Goal: Task Accomplishment & Management: Manage account settings

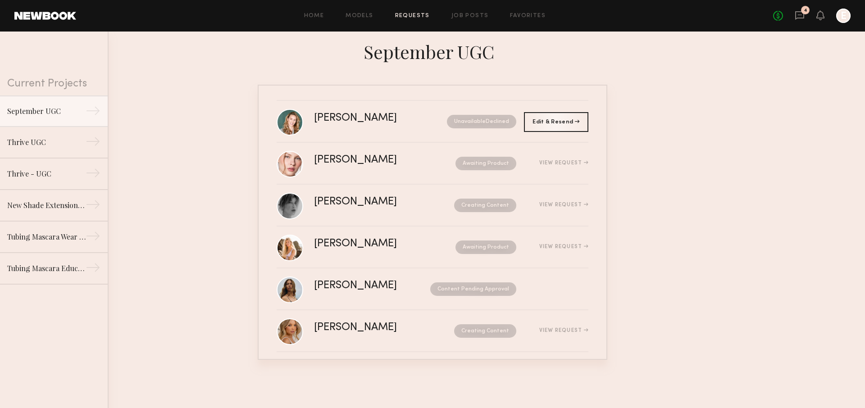
scroll to position [130, 0]
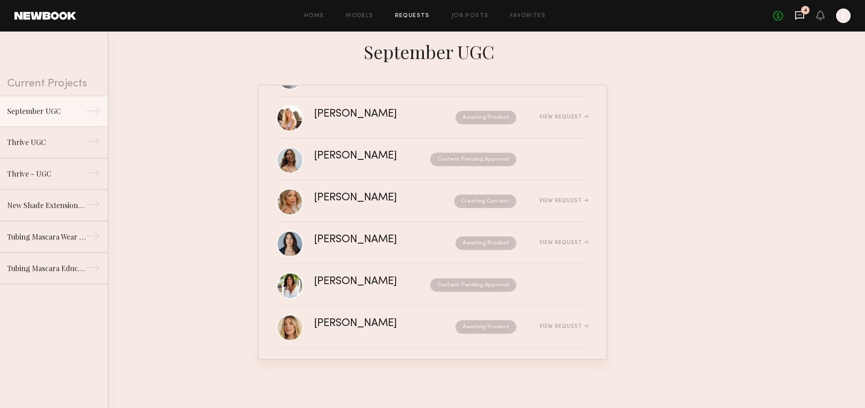
click at [802, 17] on icon at bounding box center [800, 15] width 10 height 10
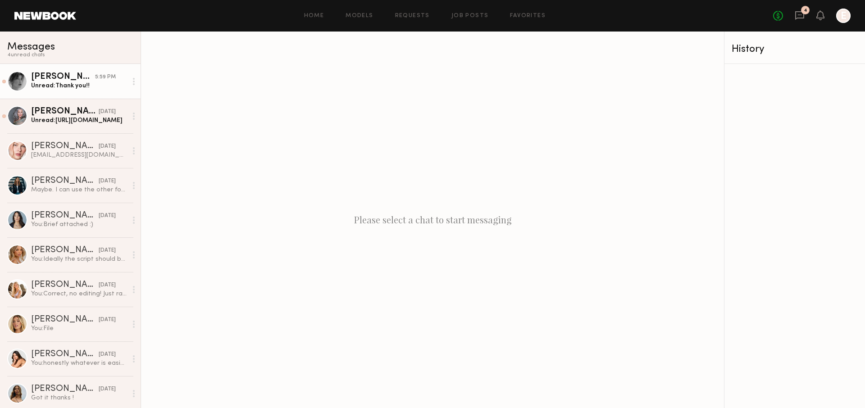
click at [80, 77] on div "[PERSON_NAME]" at bounding box center [63, 77] width 64 height 9
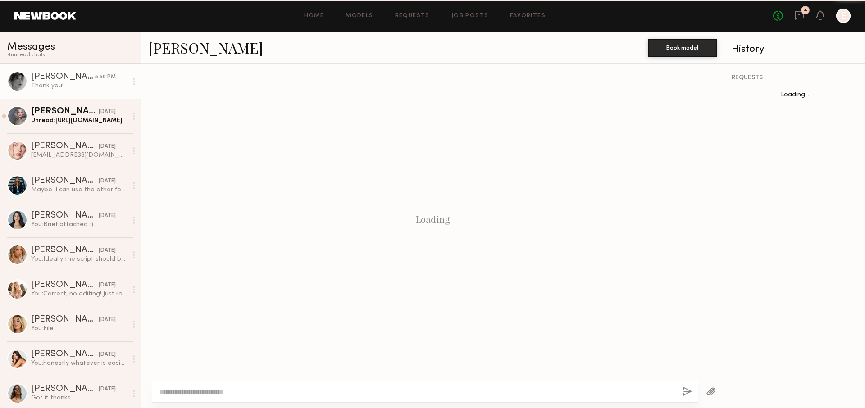
scroll to position [440, 0]
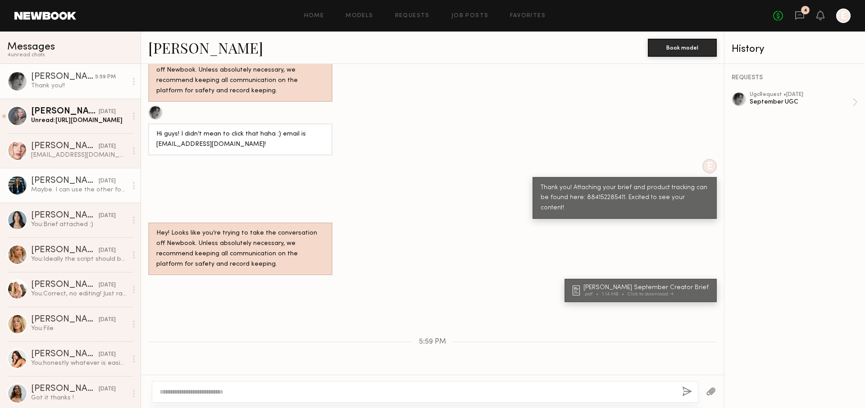
click at [83, 179] on div "[PERSON_NAME]" at bounding box center [65, 181] width 68 height 9
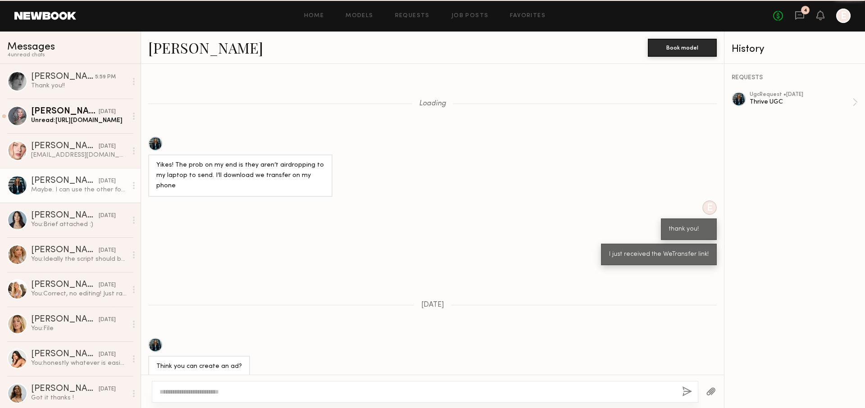
scroll to position [334, 0]
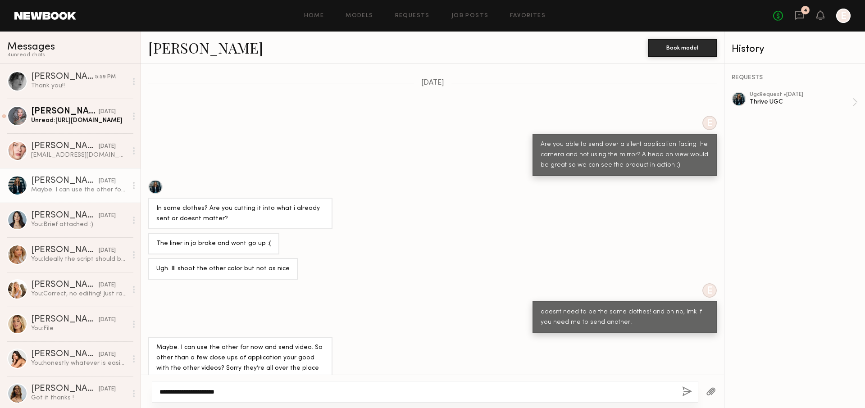
type textarea "**********"
click at [679, 393] on div "**********" at bounding box center [425, 392] width 547 height 22
click at [682, 393] on div "**********" at bounding box center [425, 392] width 547 height 22
click at [684, 393] on button "button" at bounding box center [687, 392] width 10 height 11
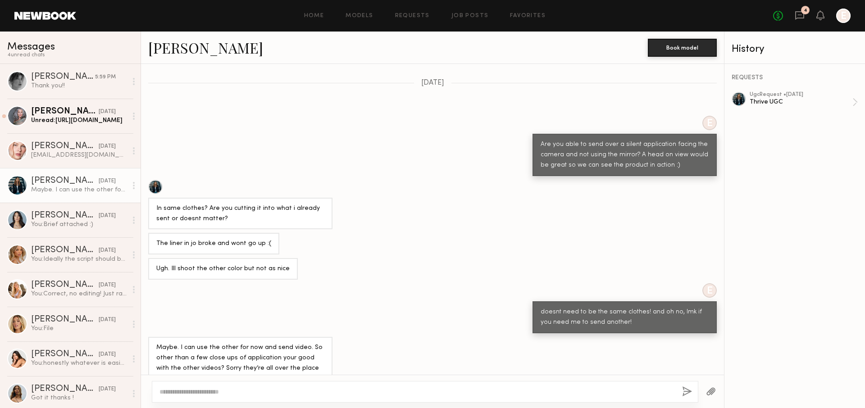
scroll to position [446, 0]
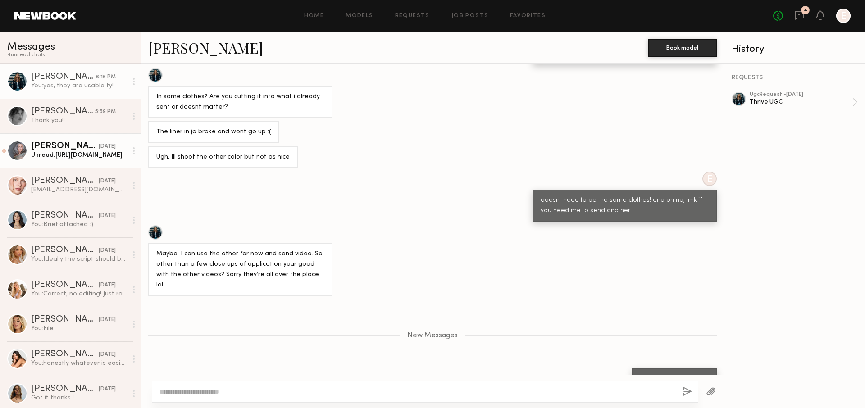
click at [72, 159] on div "Unread: [URL][DOMAIN_NAME]" at bounding box center [79, 155] width 96 height 9
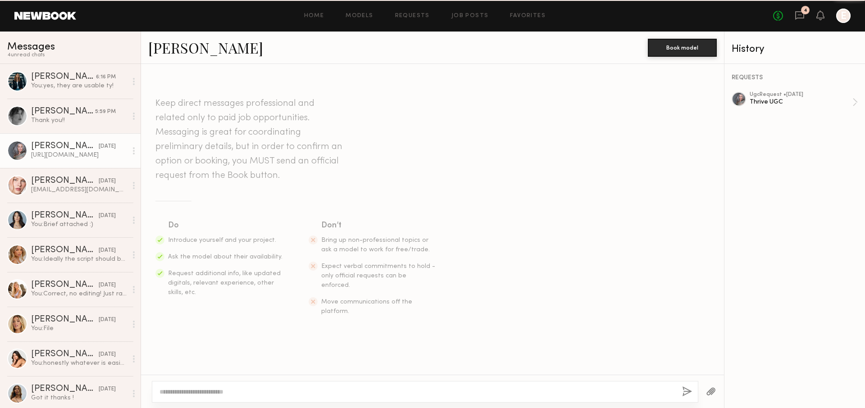
scroll to position [1259, 0]
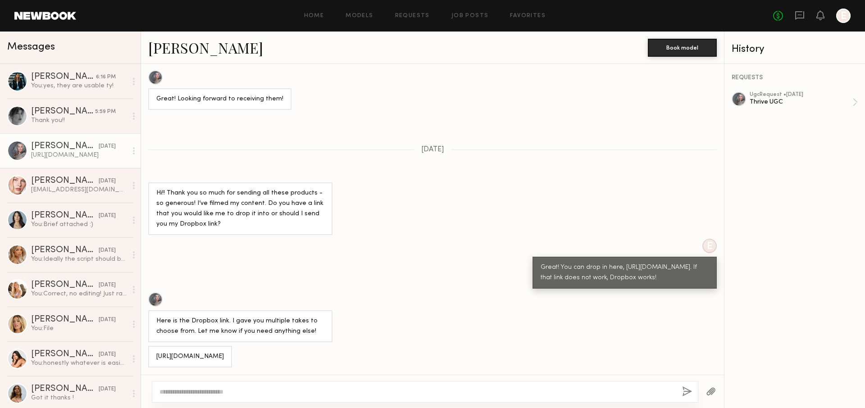
drag, startPoint x: 302, startPoint y: 357, endPoint x: 142, endPoint y: 334, distance: 161.6
click at [142, 346] on div "[URL][DOMAIN_NAME]" at bounding box center [432, 357] width 583 height 22
copy div "[URL][DOMAIN_NAME]"
click at [273, 390] on textarea at bounding box center [418, 392] width 516 height 9
type textarea "**********"
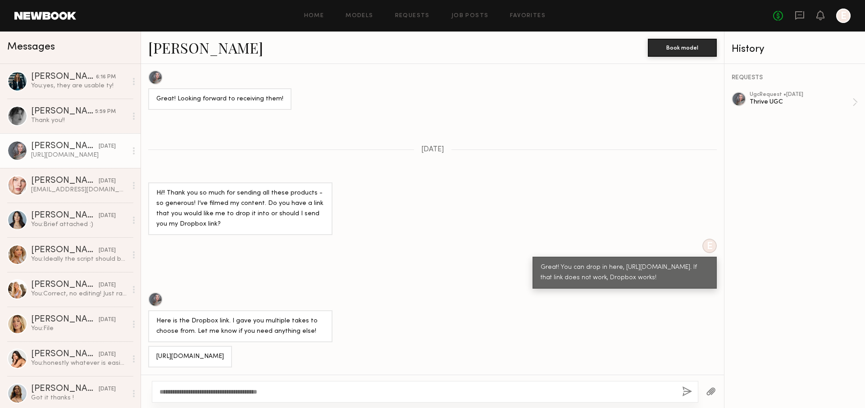
click at [685, 396] on button "button" at bounding box center [687, 392] width 10 height 11
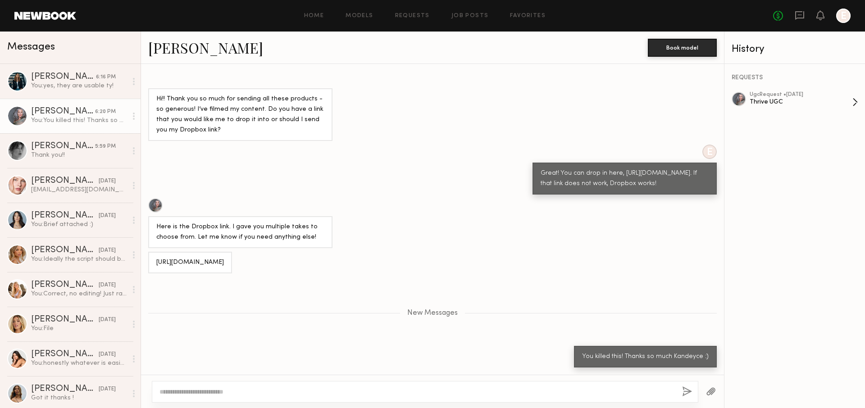
click at [792, 100] on div "Thrive UGC" at bounding box center [801, 102] width 103 height 9
click at [819, 18] on icon at bounding box center [820, 15] width 7 height 6
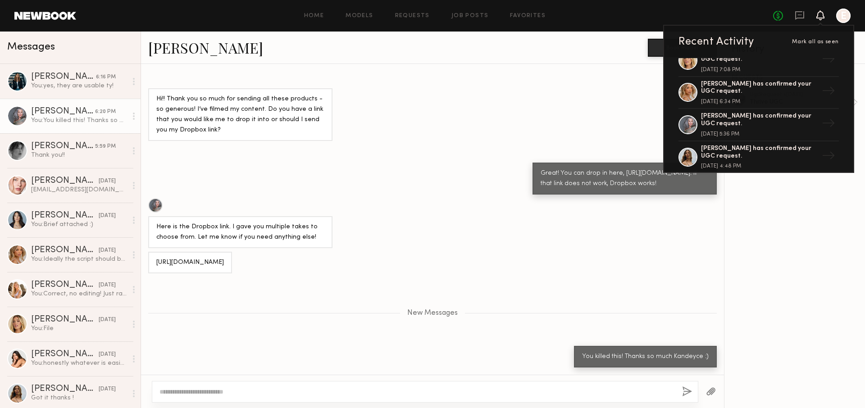
scroll to position [225, 0]
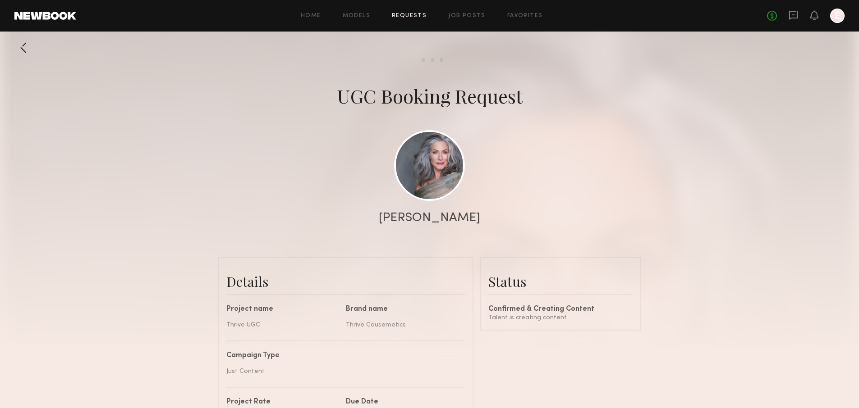
click at [24, 42] on div at bounding box center [23, 48] width 18 height 18
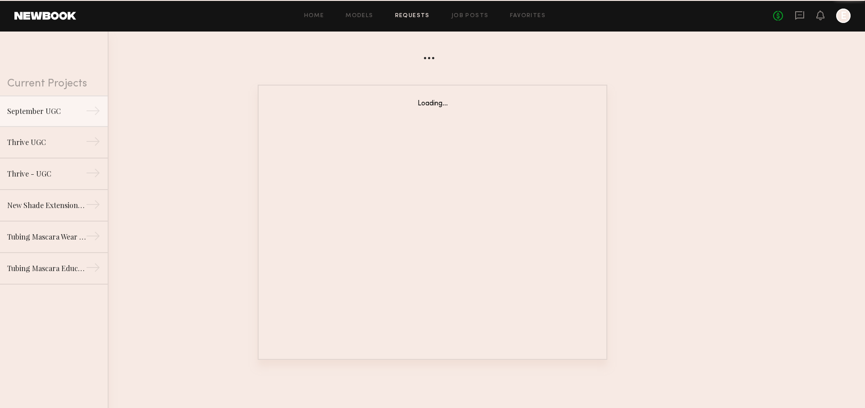
click at [802, 9] on div "No fees up to $5,000 E" at bounding box center [813, 16] width 78 height 14
click at [801, 14] on icon at bounding box center [800, 15] width 10 height 10
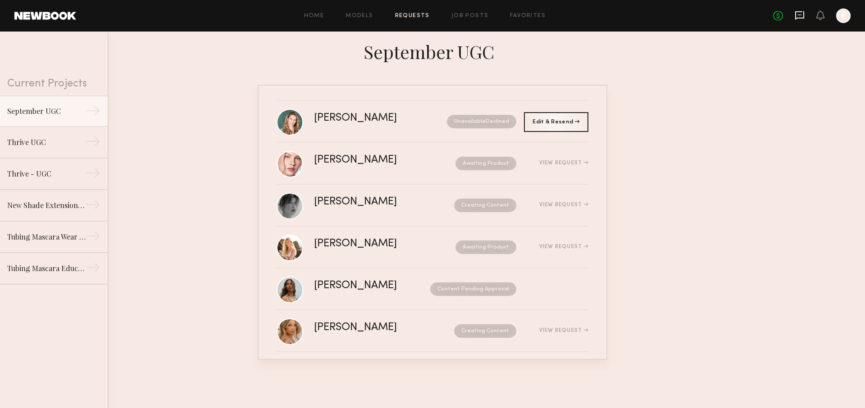
click at [802, 14] on icon at bounding box center [800, 14] width 4 height 1
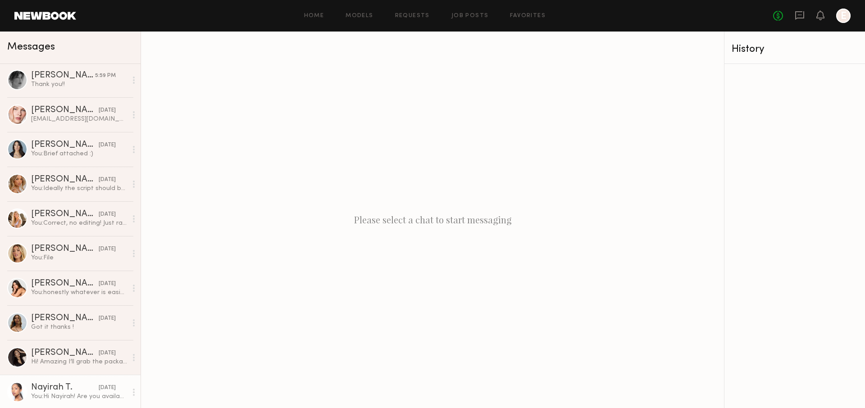
scroll to position [169, 0]
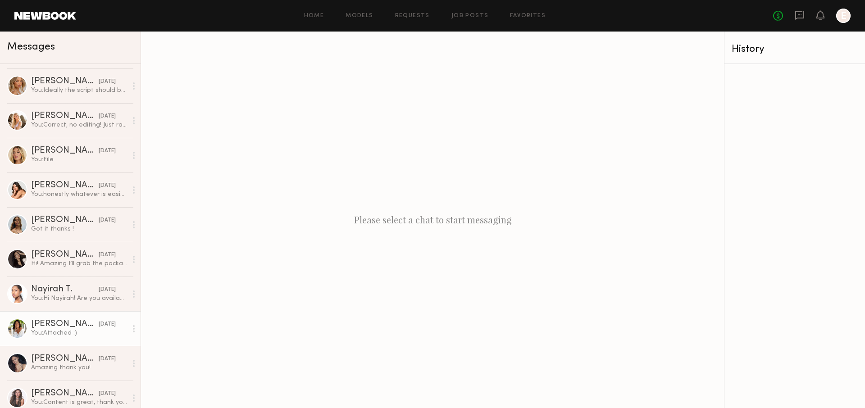
click at [70, 330] on div "You: Attached :)" at bounding box center [79, 333] width 96 height 9
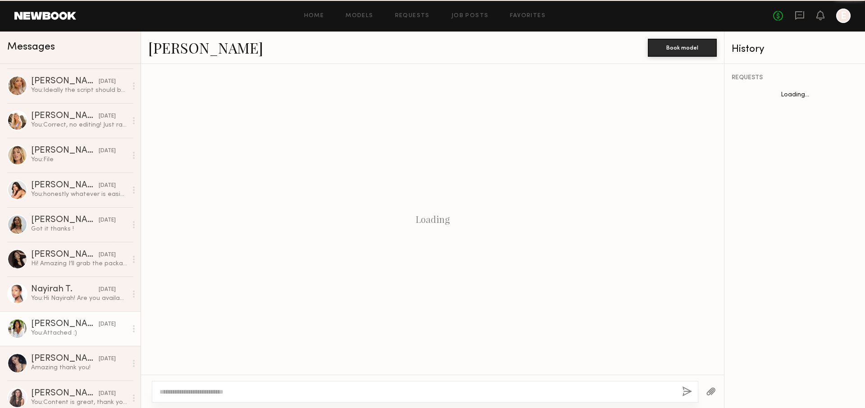
scroll to position [394, 0]
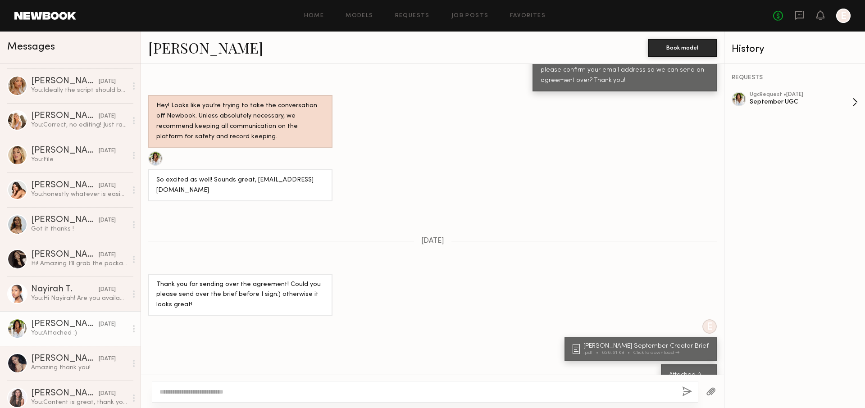
click at [810, 100] on div "September UGC" at bounding box center [801, 102] width 103 height 9
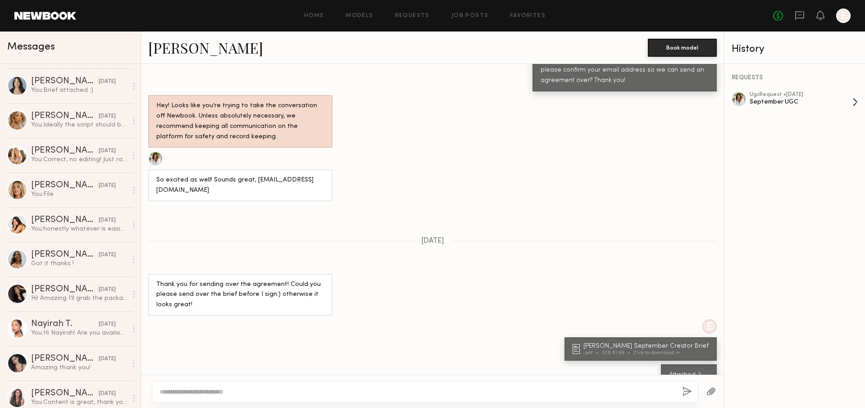
scroll to position [0, 0]
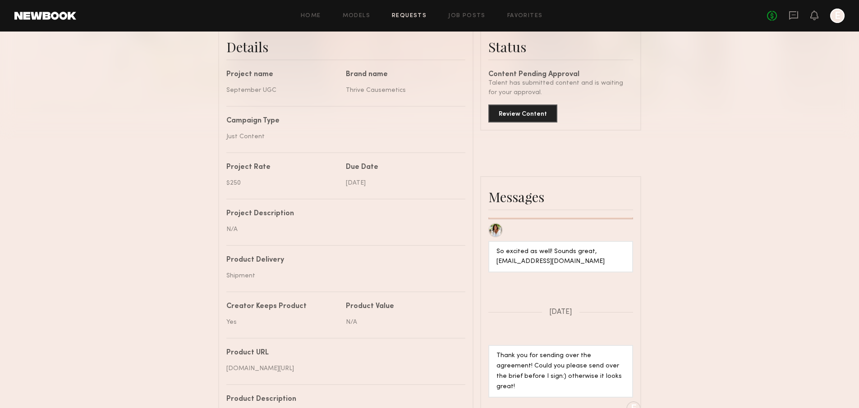
scroll to position [3, 0]
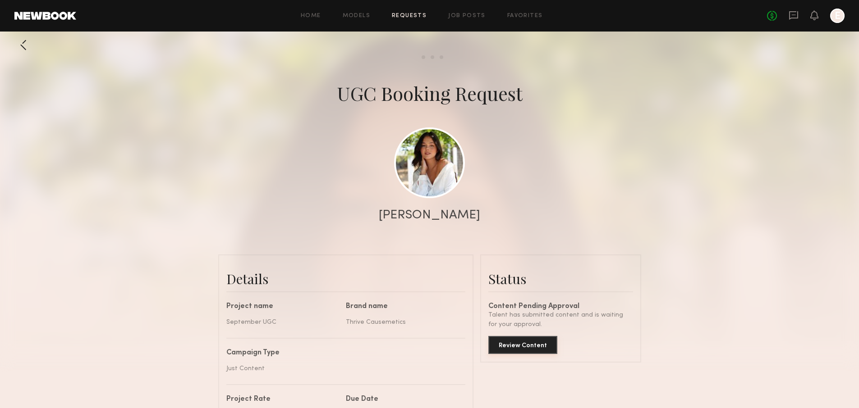
click at [532, 346] on button "Review Content" at bounding box center [522, 345] width 69 height 18
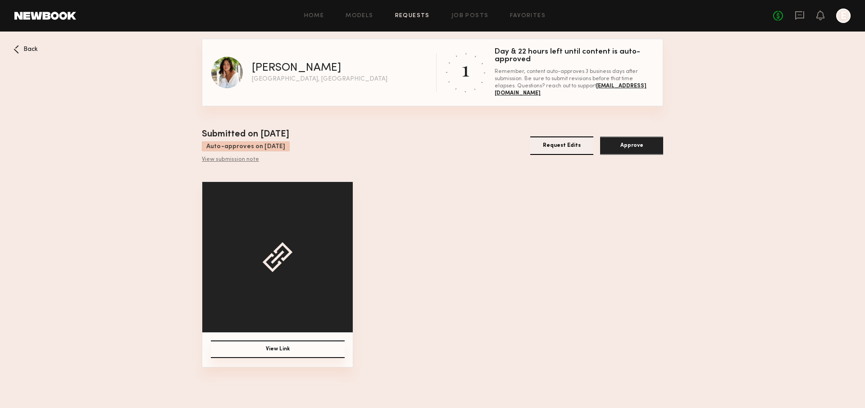
click at [305, 348] on button "View Link" at bounding box center [278, 350] width 134 height 18
click at [638, 147] on button "Approve" at bounding box center [631, 146] width 63 height 18
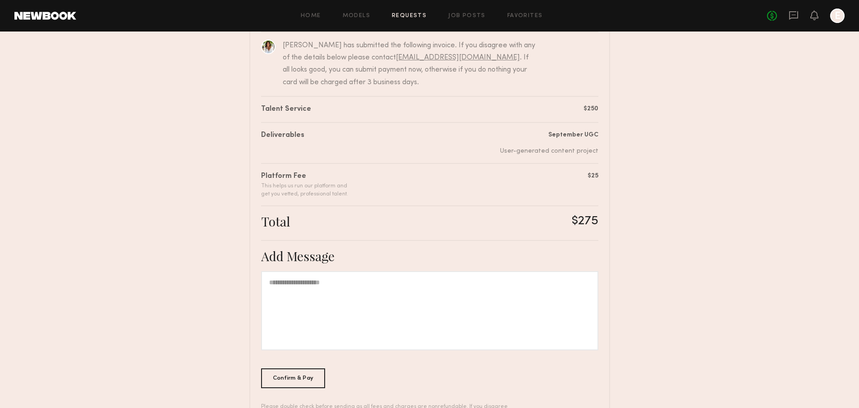
scroll to position [97, 0]
click at [507, 286] on div at bounding box center [429, 310] width 337 height 79
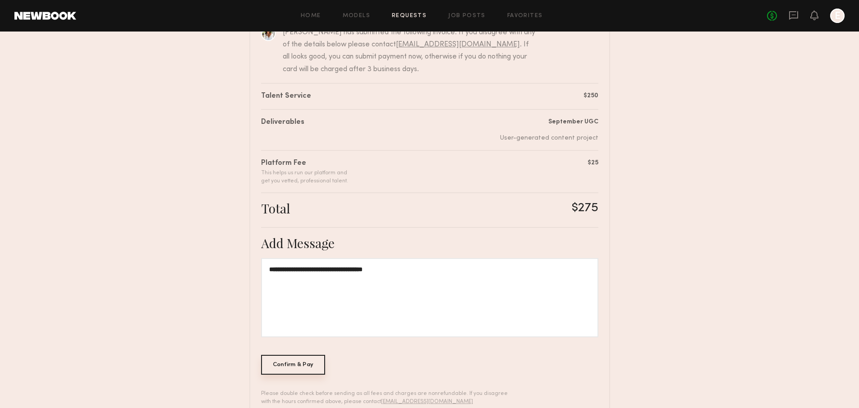
click at [289, 366] on div "Confirm & Pay" at bounding box center [293, 365] width 64 height 20
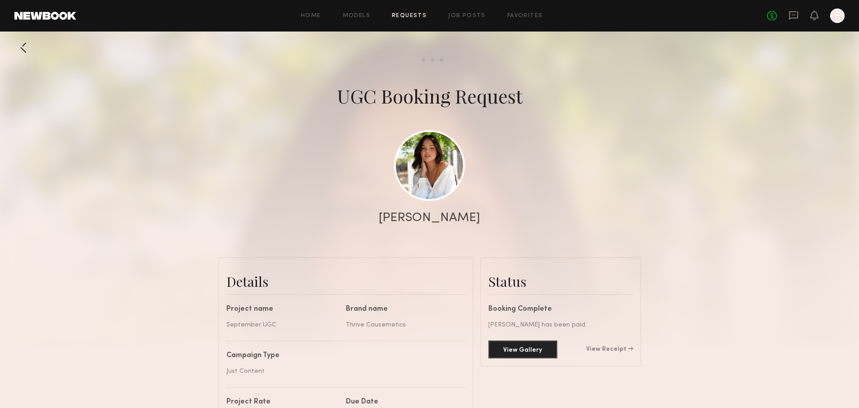
click at [412, 14] on link "Requests" at bounding box center [409, 16] width 35 height 6
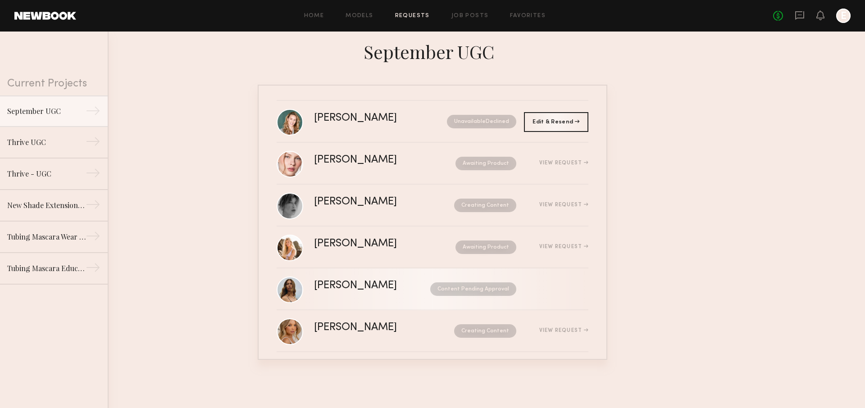
click at [372, 289] on div "[PERSON_NAME]" at bounding box center [364, 286] width 100 height 10
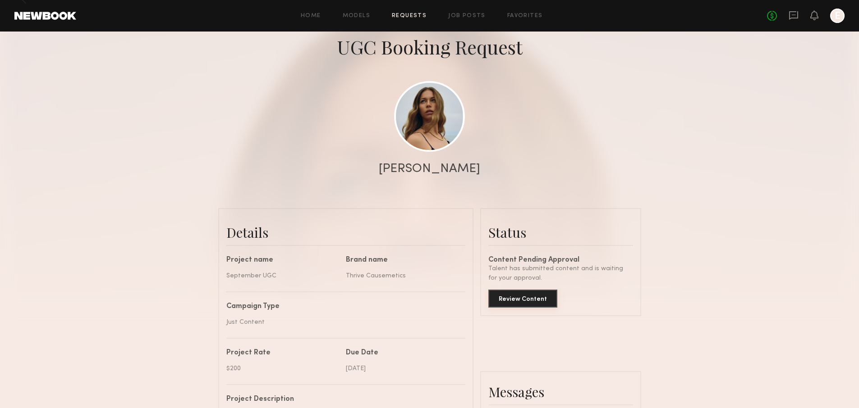
scroll to position [50, 0]
click at [517, 300] on button "Review Content" at bounding box center [522, 298] width 69 height 18
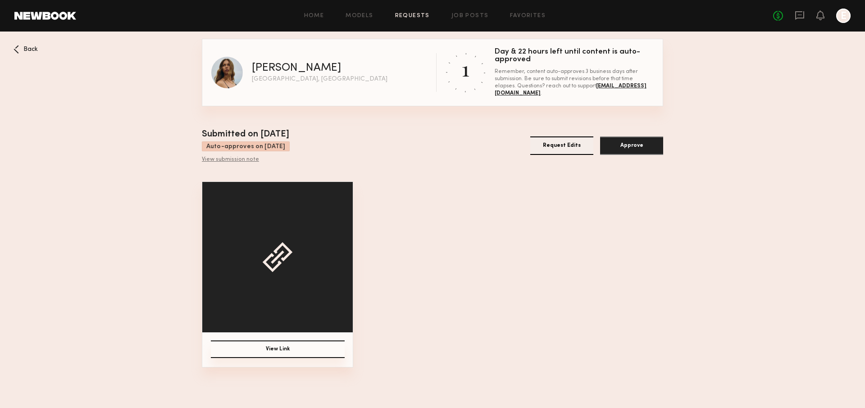
click at [320, 348] on button "View Link" at bounding box center [278, 350] width 134 height 18
